Goal: Information Seeking & Learning: Find specific fact

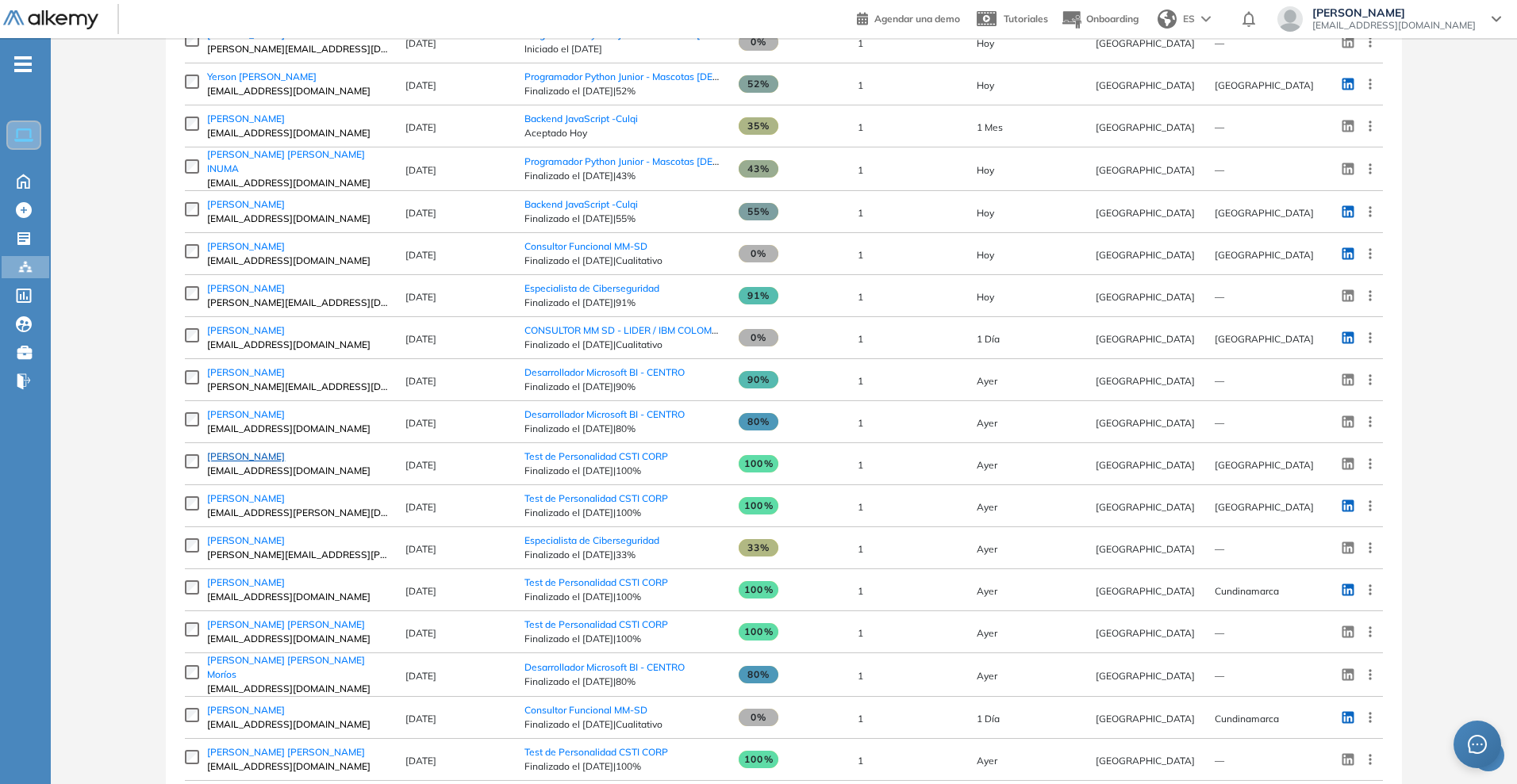
scroll to position [281, 0]
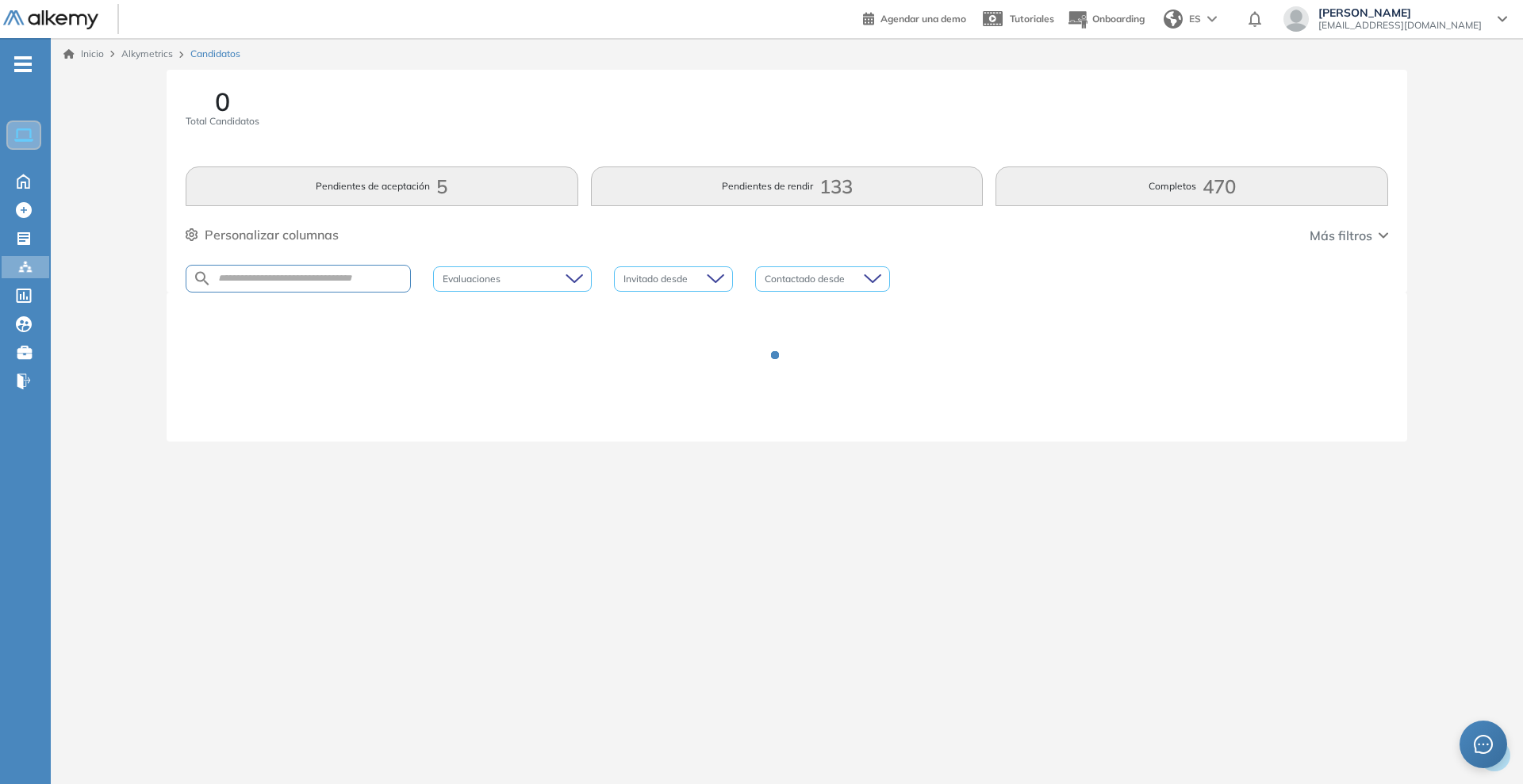
click at [233, 287] on div at bounding box center [298, 278] width 225 height 28
click at [260, 275] on input "text" at bounding box center [311, 278] width 199 height 12
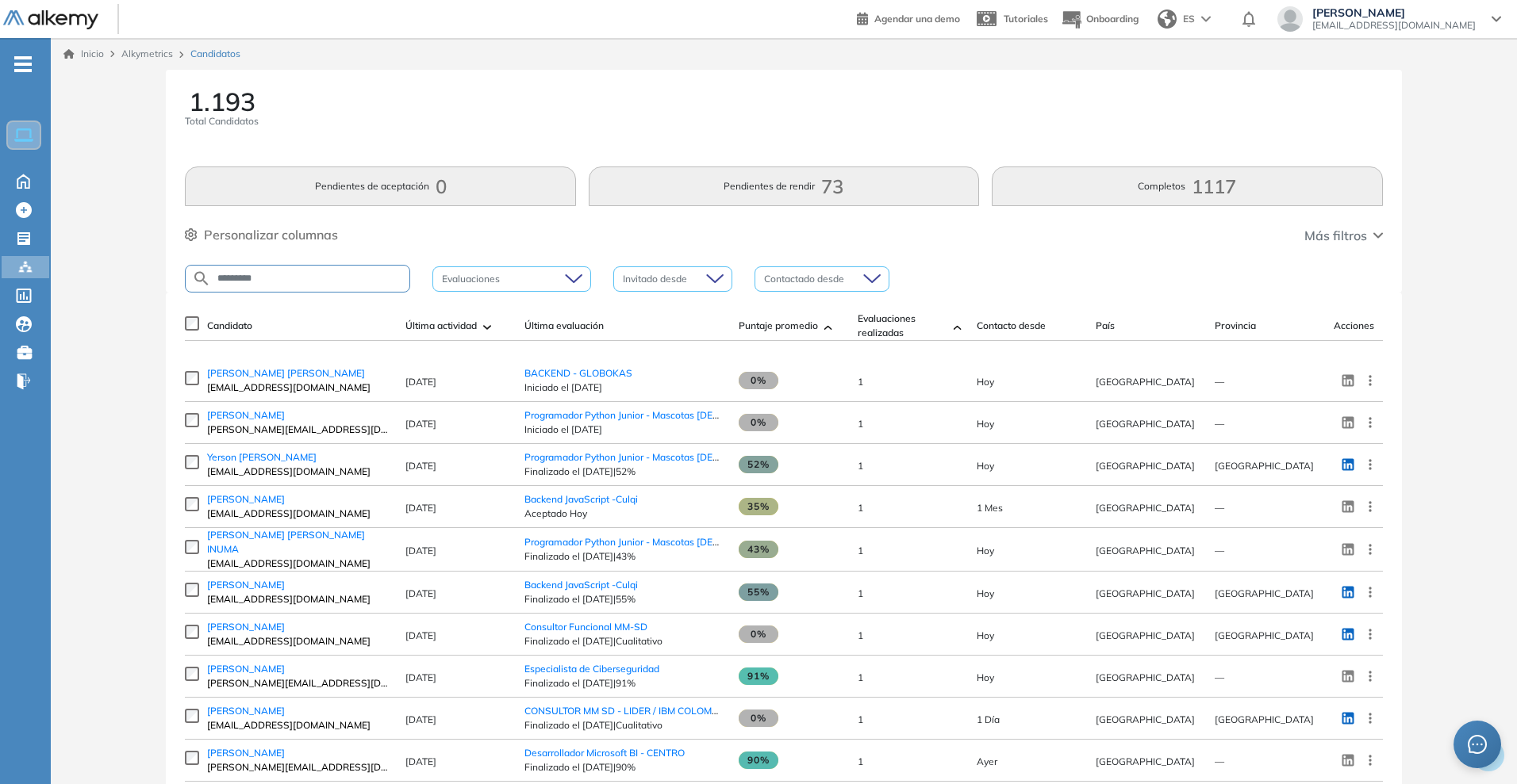
type input "*********"
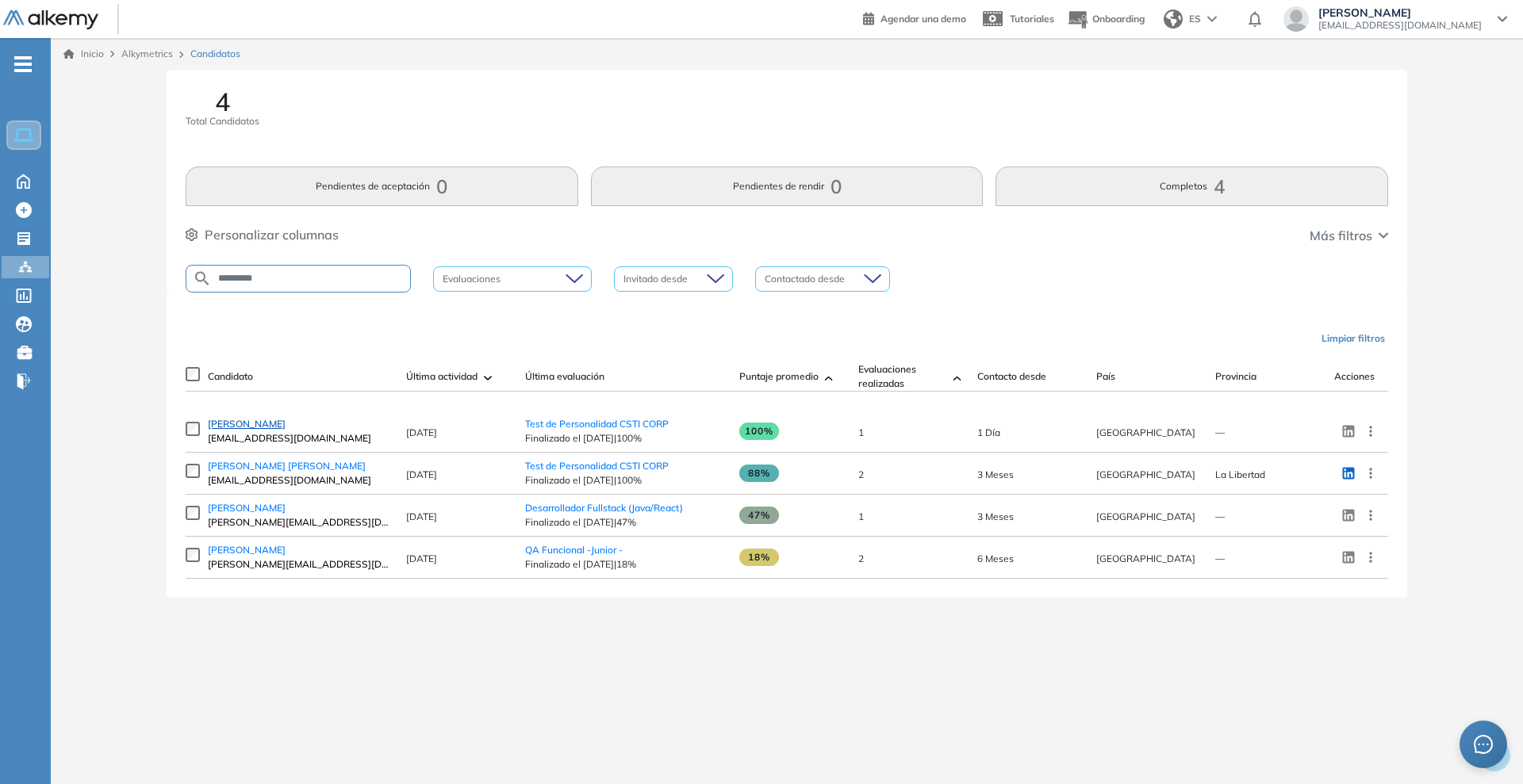
click at [286, 430] on span "[PERSON_NAME]" at bounding box center [246, 424] width 78 height 12
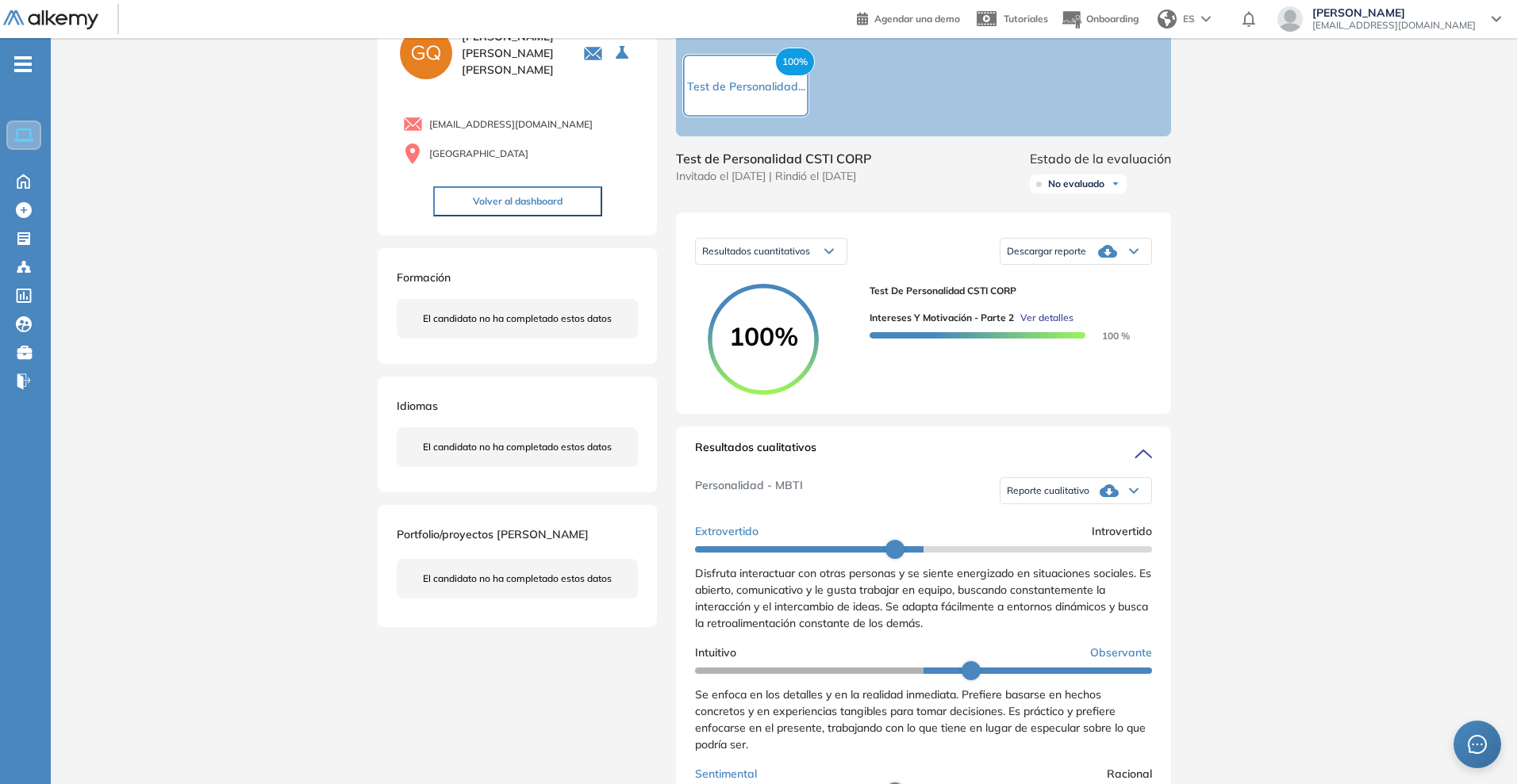
scroll to position [298, 0]
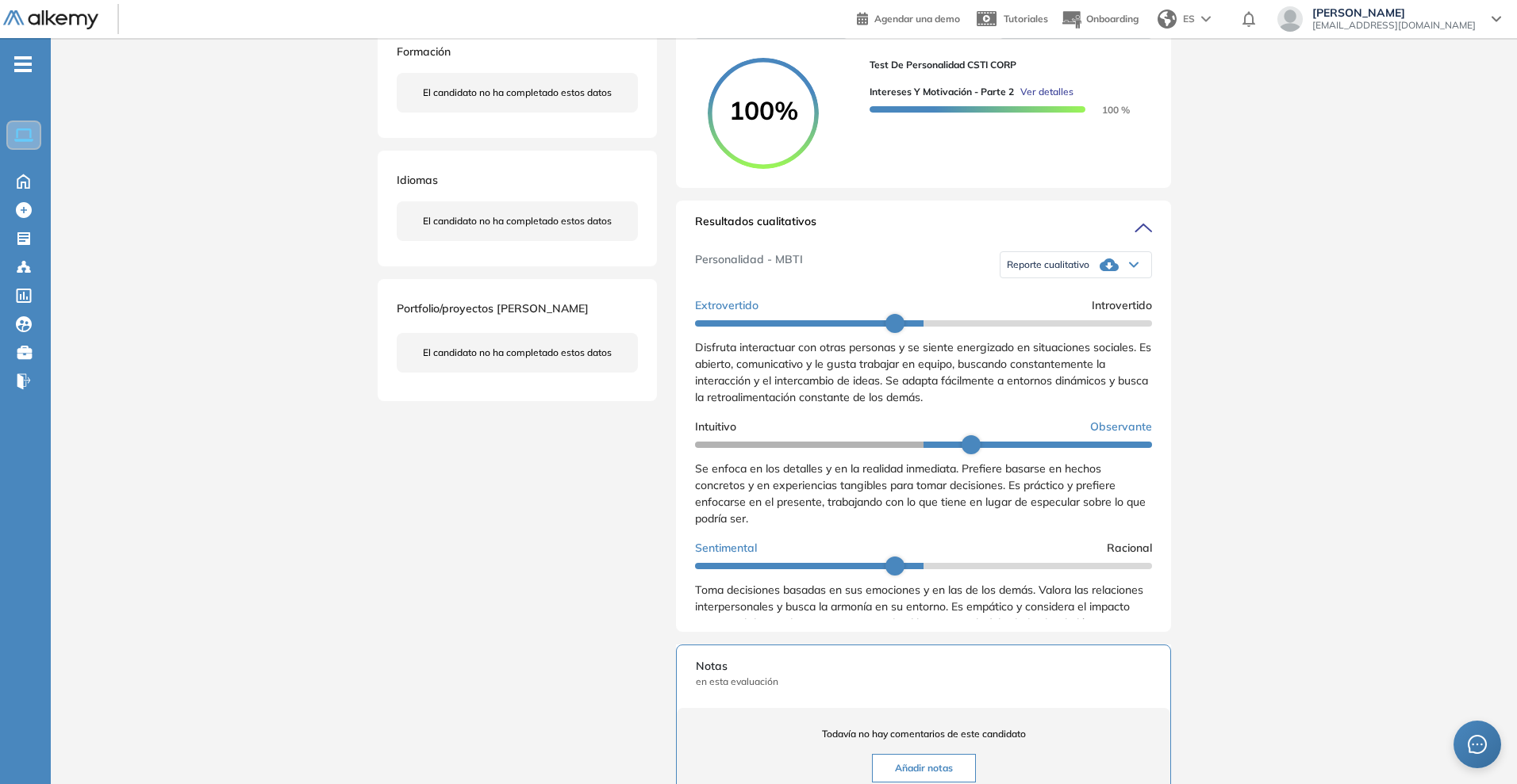
click at [923, 392] on span "Disfruta interactuar con otras personas y se siente energizado en situaciones s…" at bounding box center [923, 372] width 456 height 64
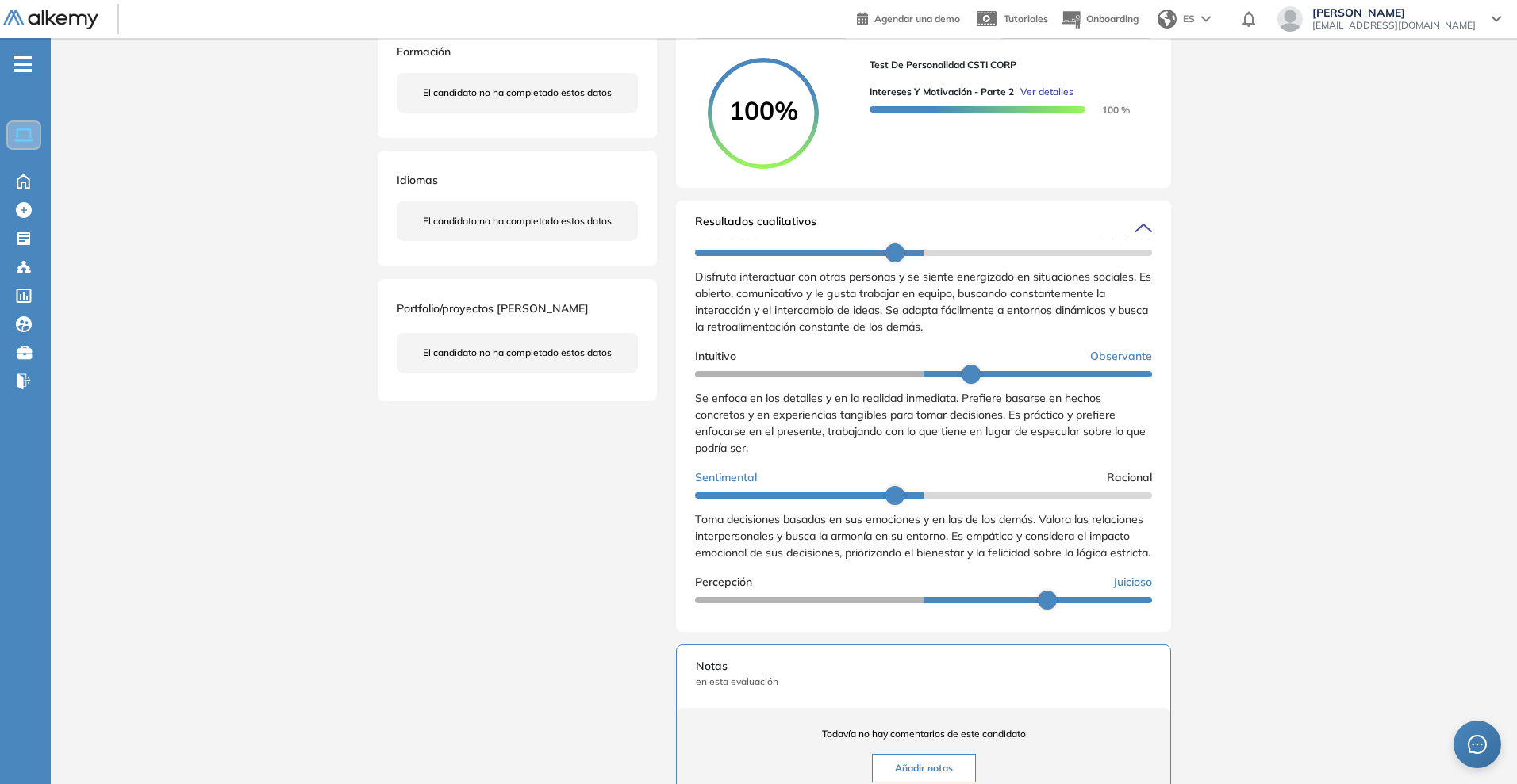
scroll to position [99, 0]
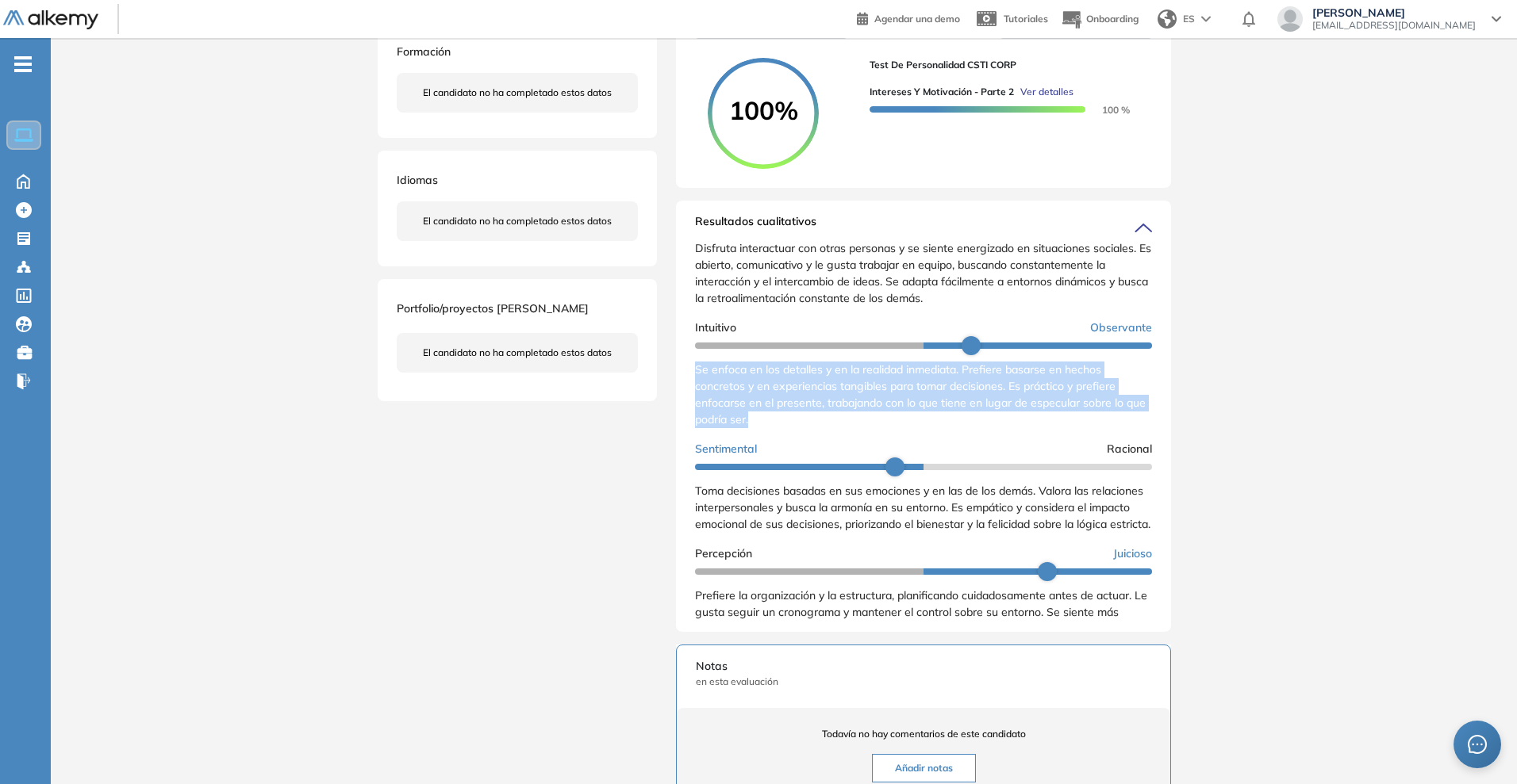
drag, startPoint x: 787, startPoint y: 436, endPoint x: 687, endPoint y: 389, distance: 110.5
click at [687, 389] on div "Resultados cualitativos Personalidad - MBTI Reporte cualitativo Reporte con Afi…" at bounding box center [923, 415] width 495 height 431
copy span "Se enfoca en los detalles y en la realidad inmediata. Prefiere basarse en hecho…"
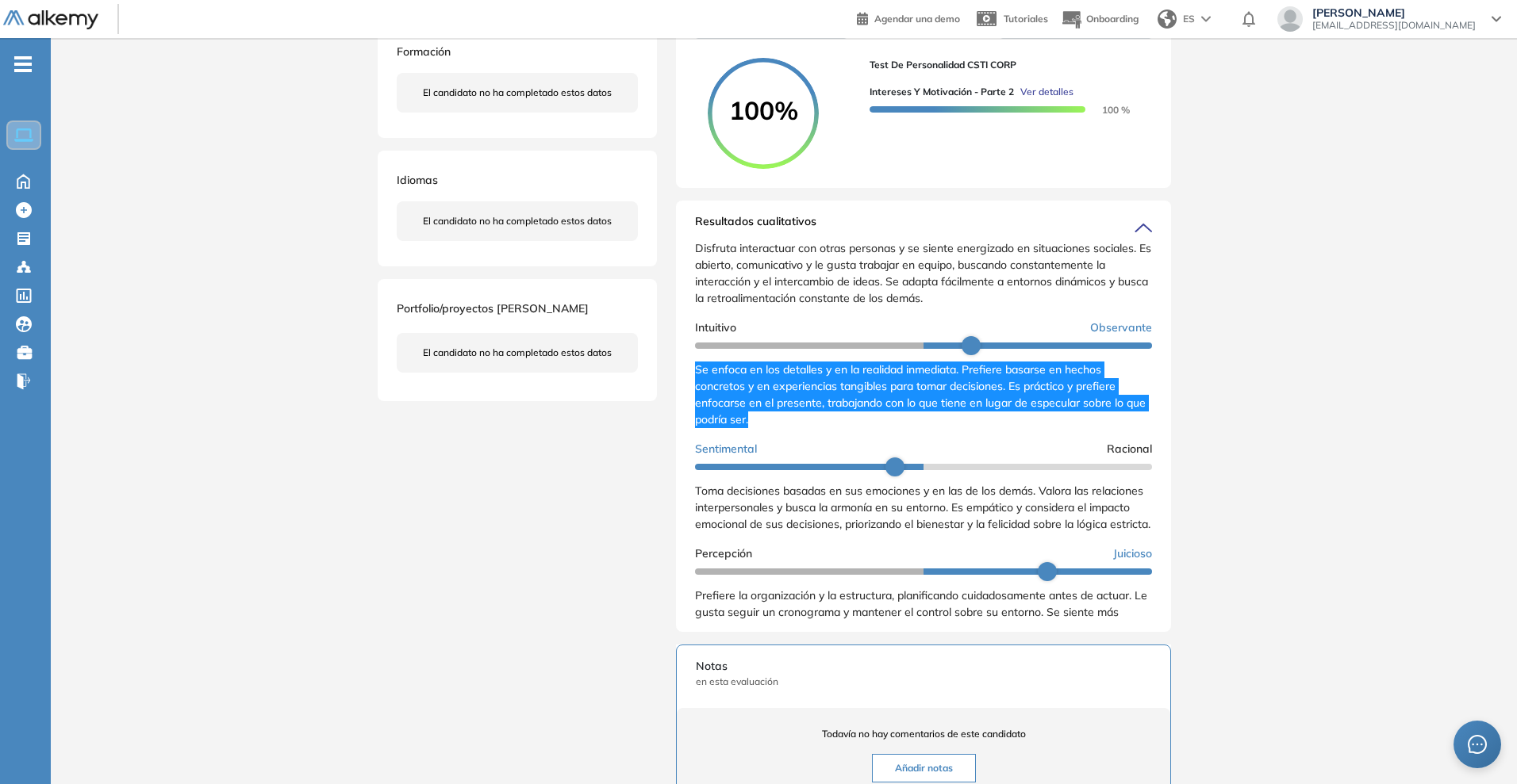
scroll to position [199, 0]
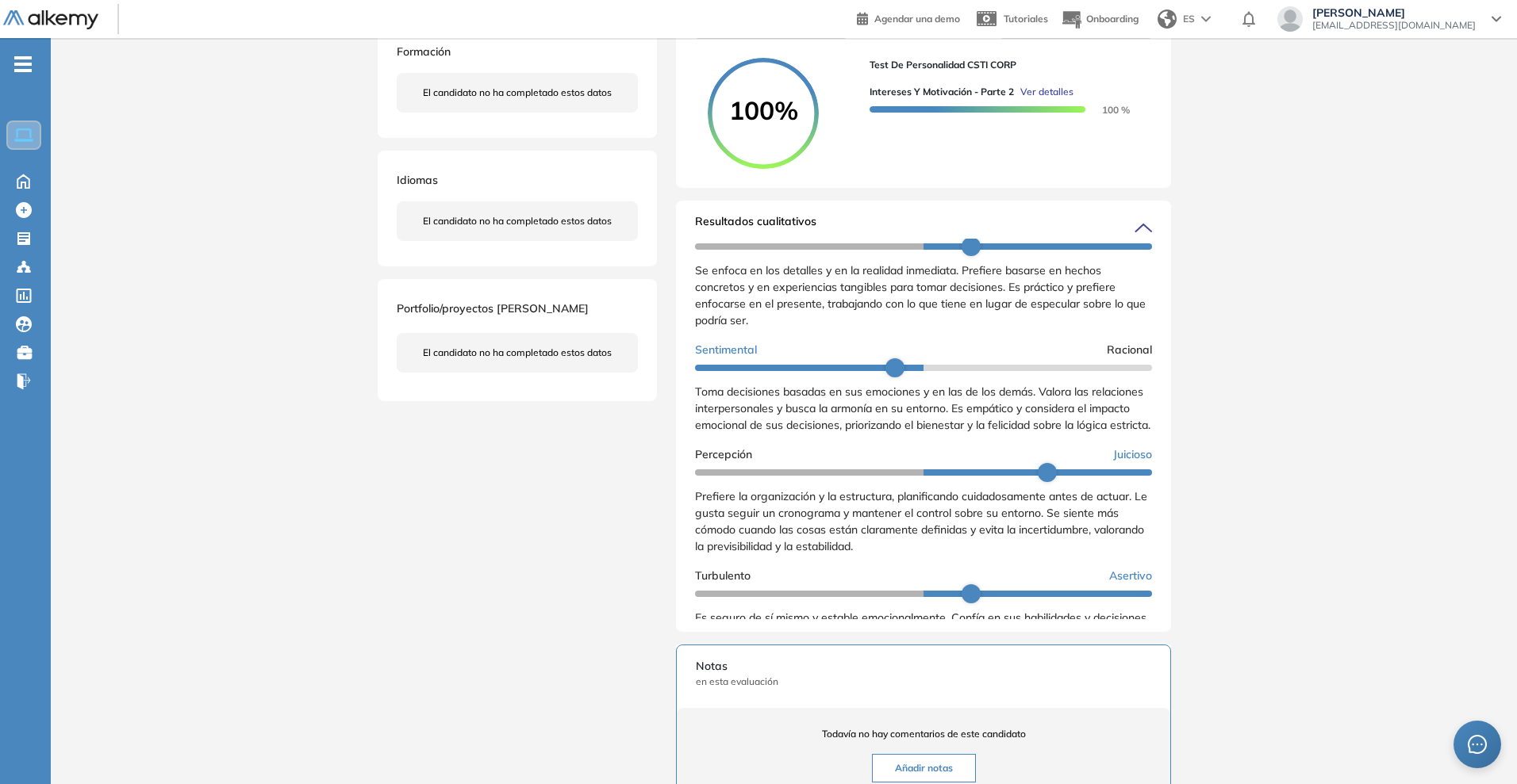
click at [815, 432] on span "Toma decisiones basadas en sus emociones y en las de los demás. Valora las rela…" at bounding box center [922, 409] width 455 height 48
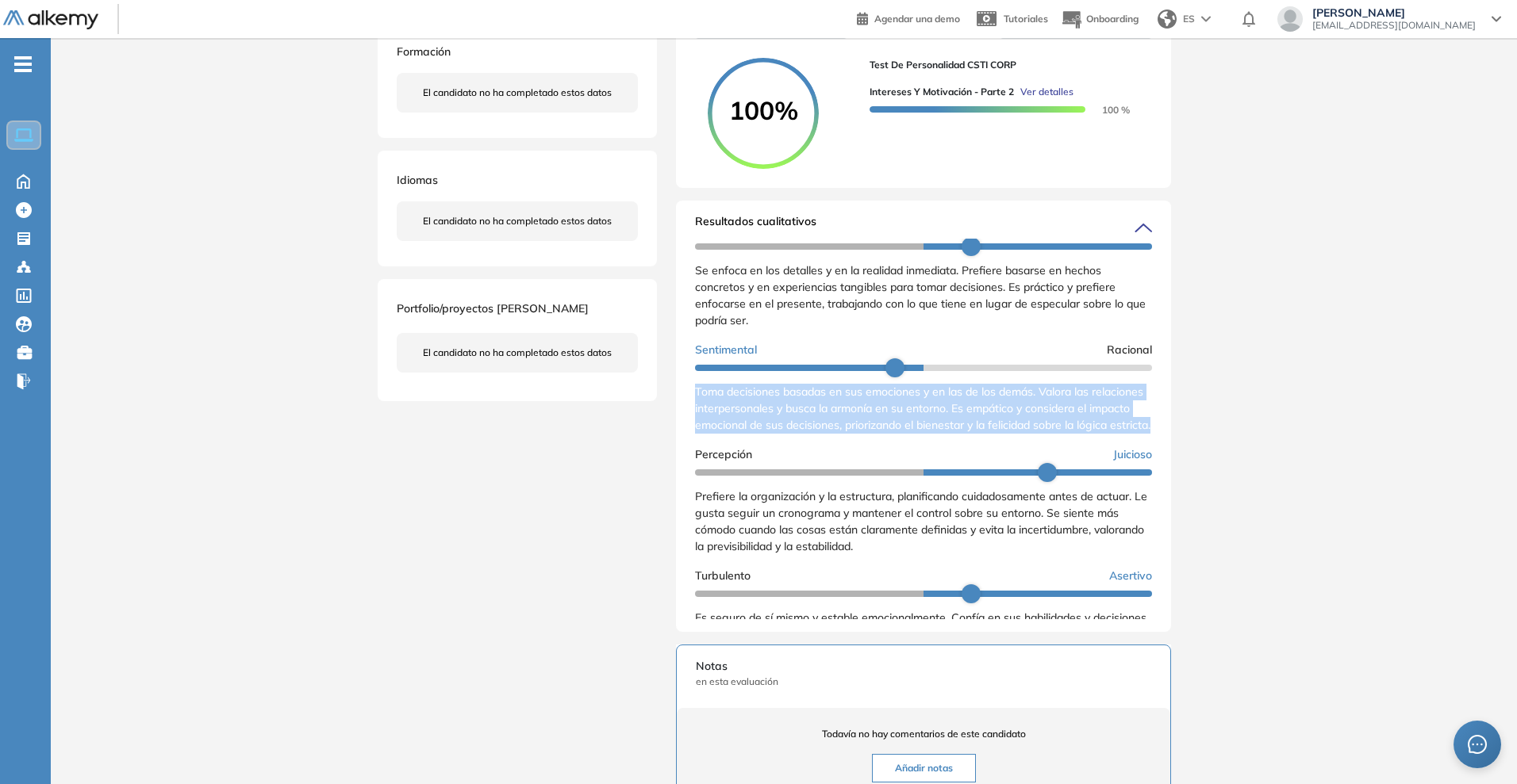
drag, startPoint x: 697, startPoint y: 407, endPoint x: 793, endPoint y: 453, distance: 106.5
click at [794, 434] on div "Toma decisiones basadas en sus emociones y en las de los demás. Valora las rela…" at bounding box center [923, 409] width 457 height 50
copy span "Toma decisiones basadas en sus emociones y en las de los demás. Valora las rela…"
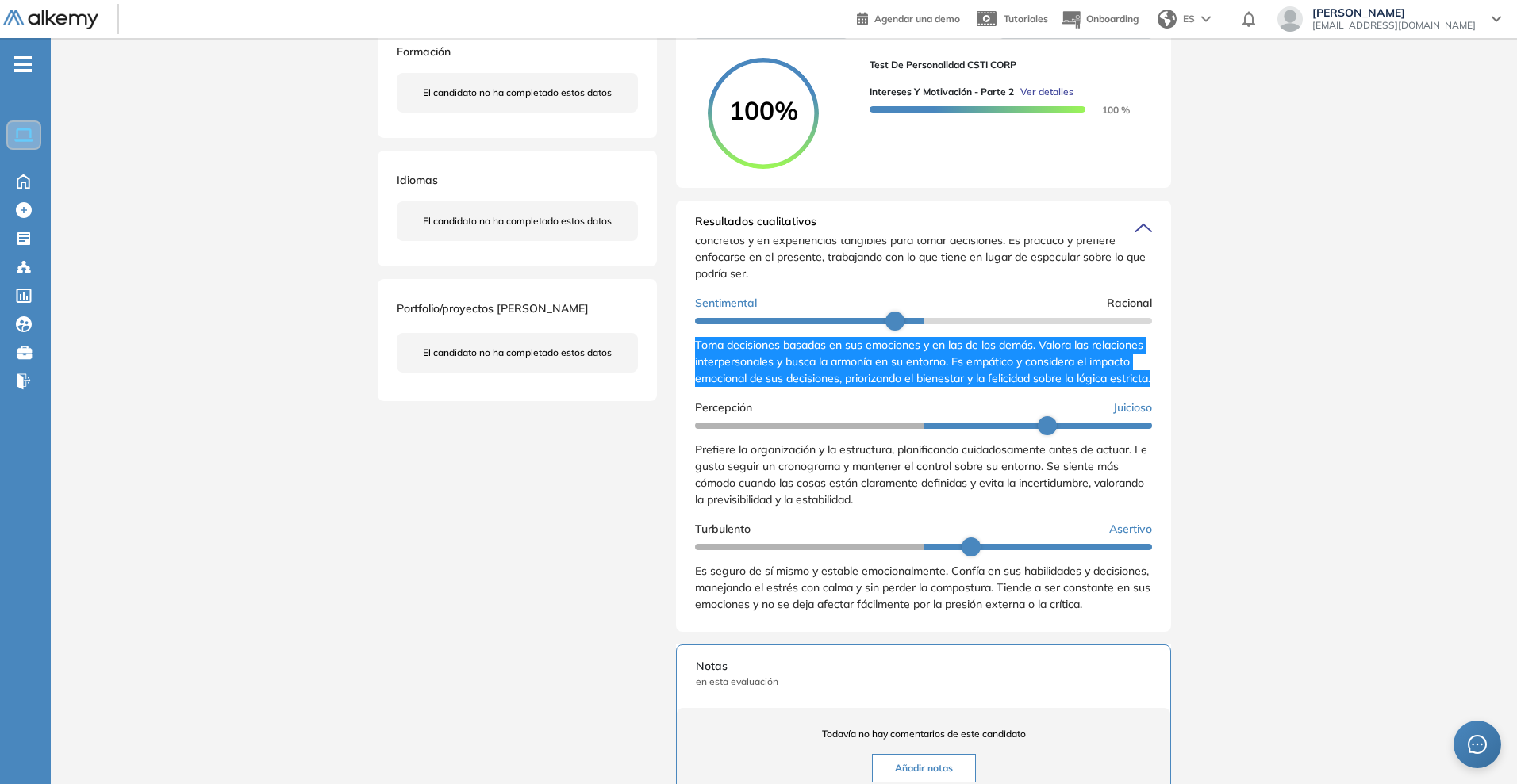
scroll to position [278, 0]
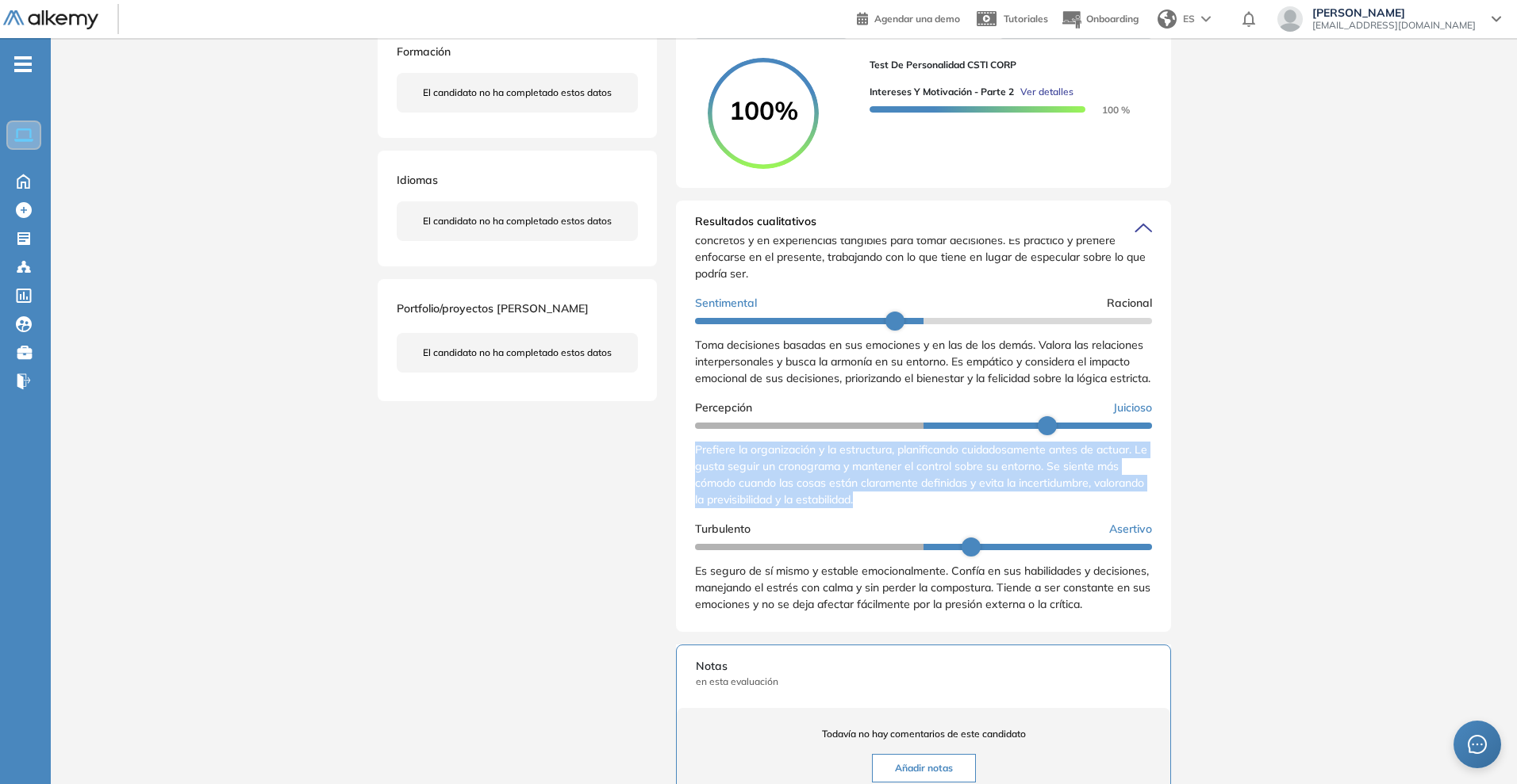
drag, startPoint x: 920, startPoint y: 495, endPoint x: 682, endPoint y: 453, distance: 241.7
click at [682, 453] on div "Resultados cualitativos Personalidad - MBTI Reporte cualitativo Reporte con Afi…" at bounding box center [923, 415] width 495 height 431
copy span "Prefiere la organización y la estructura, planificando cuidadosamente antes de …"
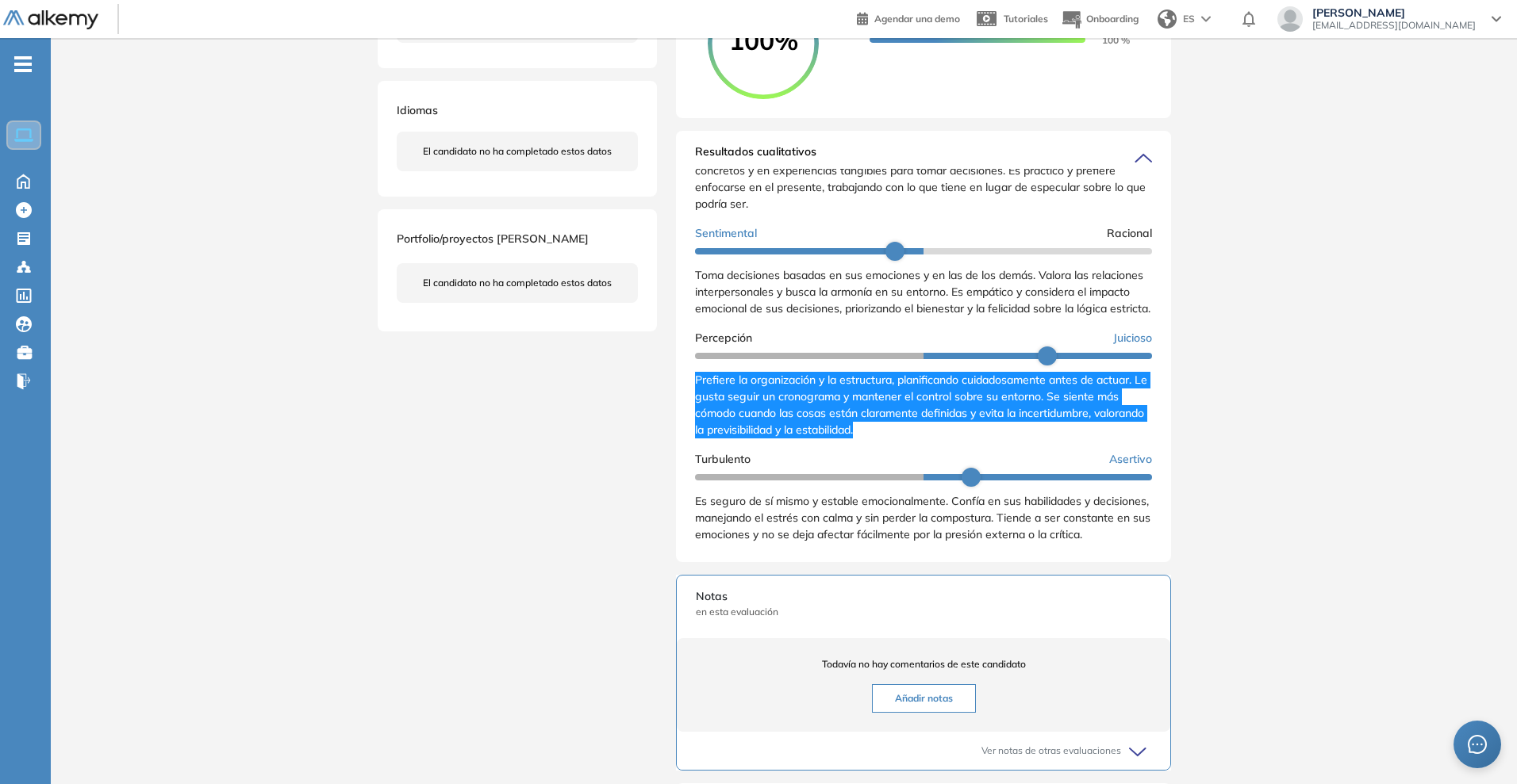
scroll to position [396, 0]
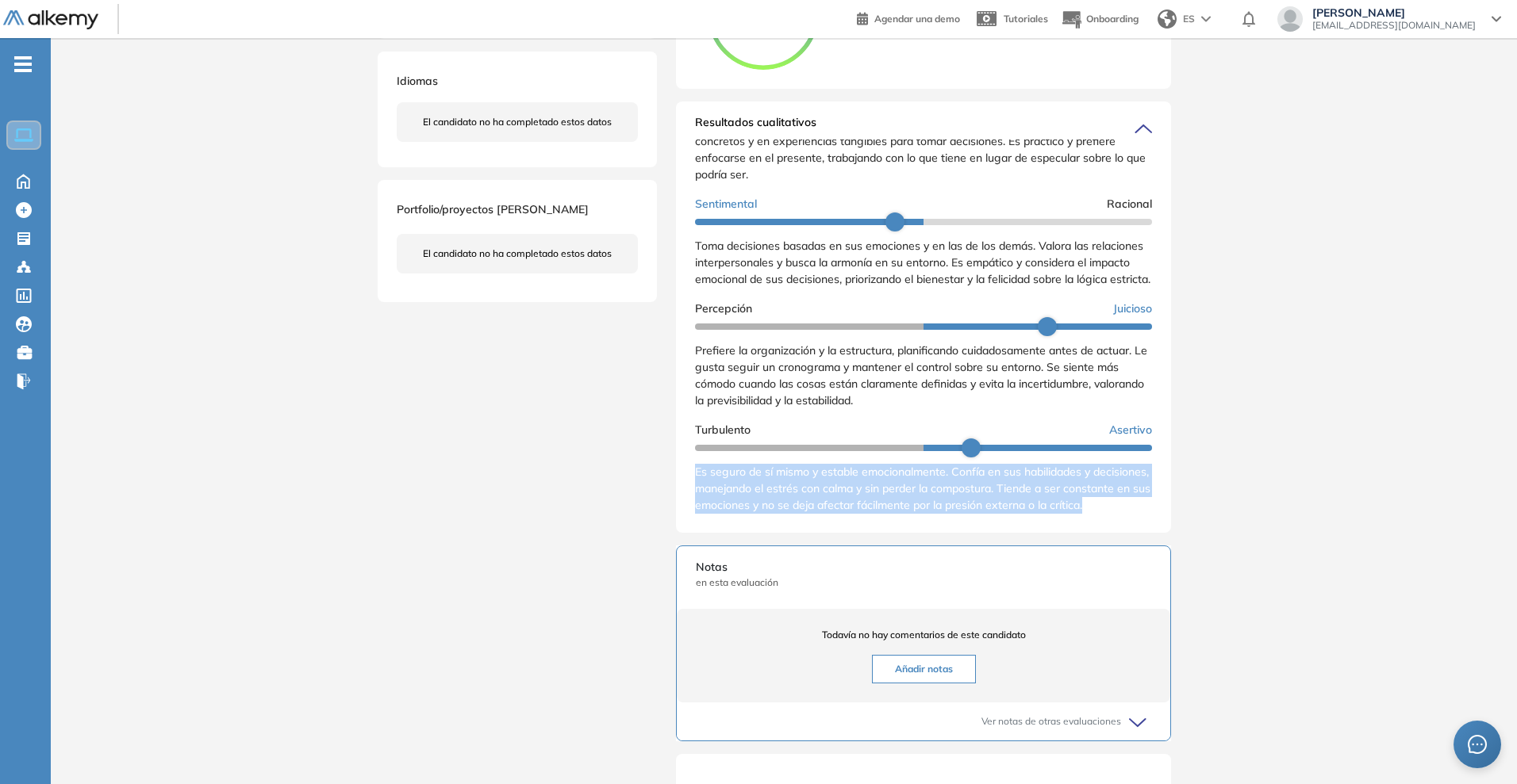
drag, startPoint x: 737, startPoint y: 527, endPoint x: 690, endPoint y: 472, distance: 72.3
click at [690, 472] on div "Resultados cualitativos Personalidad - MBTI Reporte cualitativo Reporte con Afi…" at bounding box center [923, 316] width 495 height 431
